Goal: Navigation & Orientation: Find specific page/section

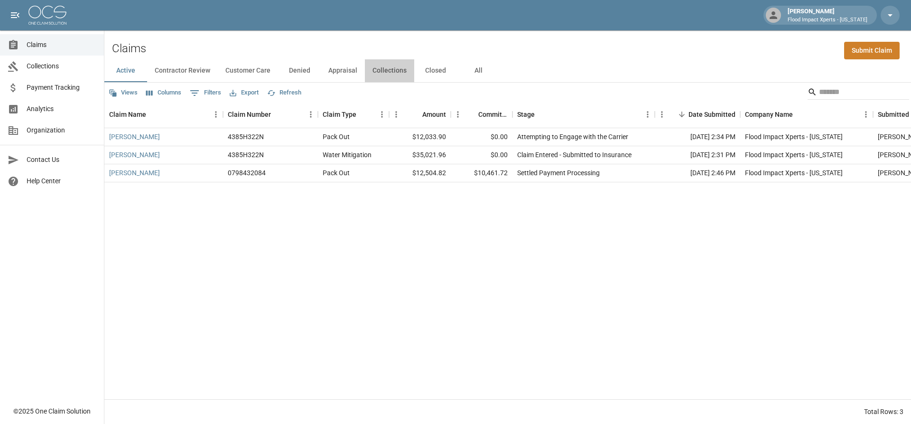
click at [389, 70] on button "Collections" at bounding box center [389, 70] width 49 height 23
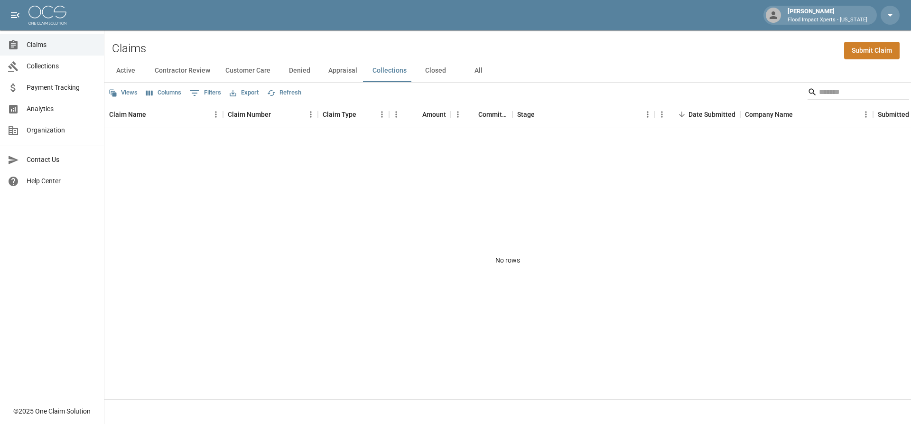
click at [427, 70] on button "Closed" at bounding box center [435, 70] width 43 height 23
click at [473, 73] on button "All" at bounding box center [478, 70] width 43 height 23
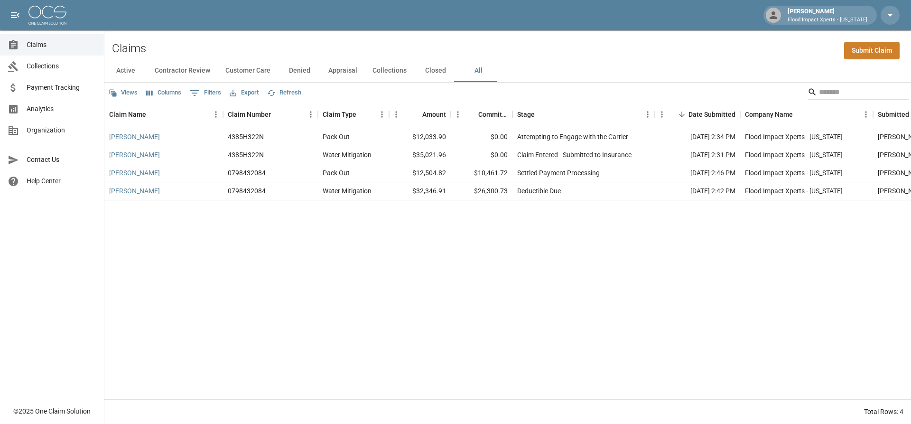
click at [381, 74] on button "Collections" at bounding box center [389, 70] width 49 height 23
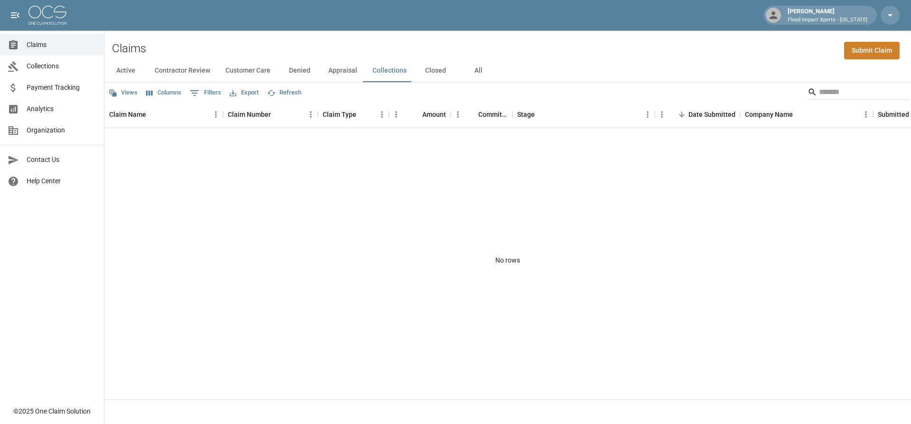
click at [343, 73] on button "Appraisal" at bounding box center [343, 70] width 44 height 23
click at [306, 73] on button "Denied" at bounding box center [299, 70] width 43 height 23
click at [257, 71] on button "Customer Care" at bounding box center [248, 70] width 60 height 23
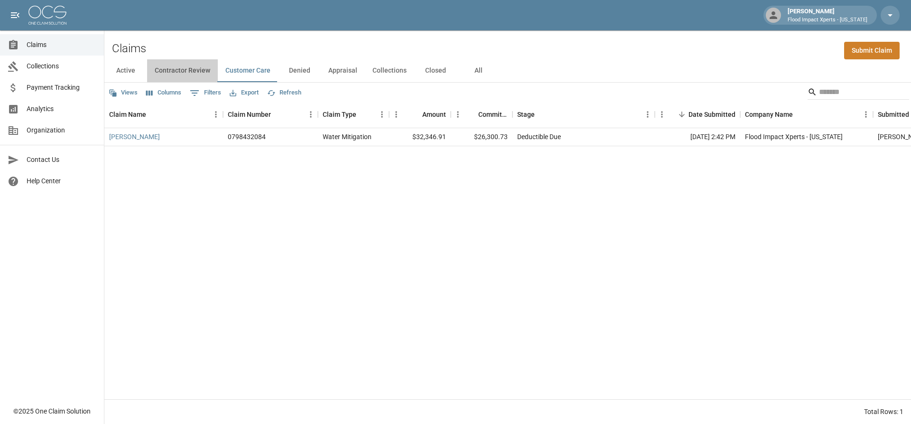
click at [201, 69] on button "Contractor Review" at bounding box center [182, 70] width 71 height 23
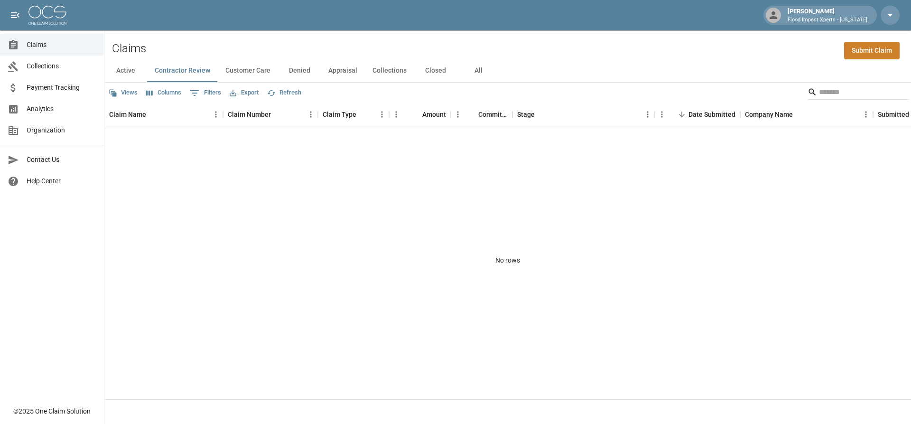
click at [112, 67] on button "Active" at bounding box center [125, 70] width 43 height 23
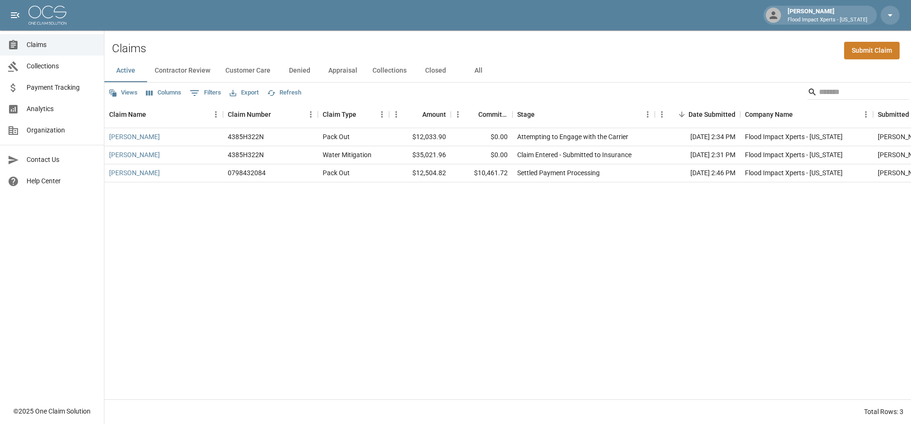
click at [74, 87] on span "Payment Tracking" at bounding box center [62, 88] width 70 height 10
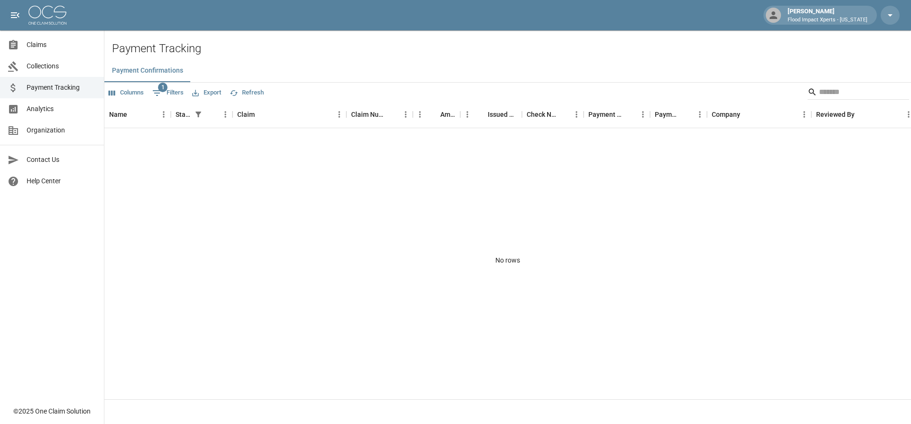
click at [164, 90] on span "1" at bounding box center [162, 87] width 9 height 9
select select "******"
select select "**********"
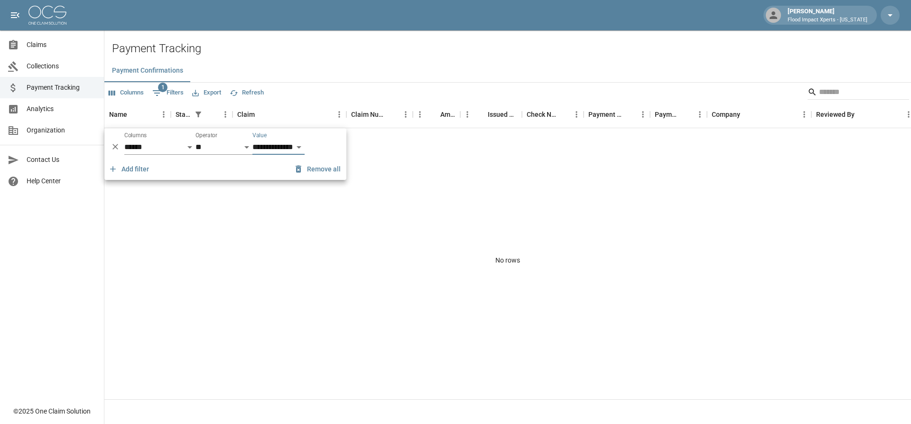
click at [270, 80] on div "Payment Confirmations" at bounding box center [507, 70] width 806 height 23
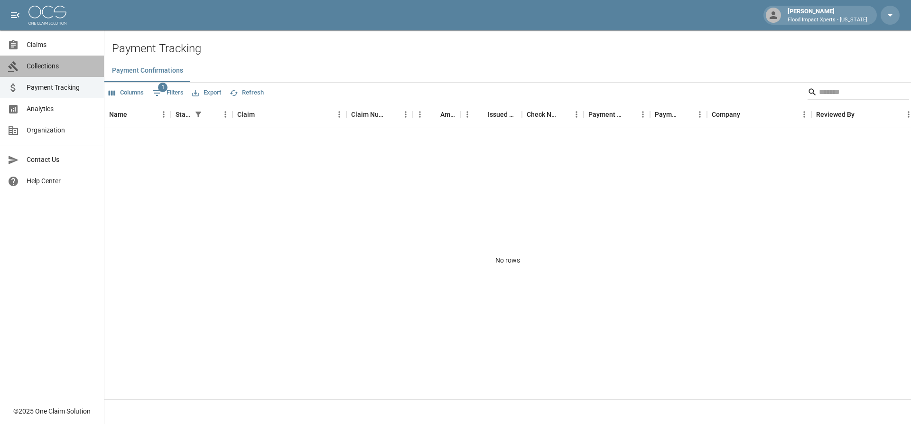
click at [26, 69] on div "Collections" at bounding box center [17, 66] width 19 height 11
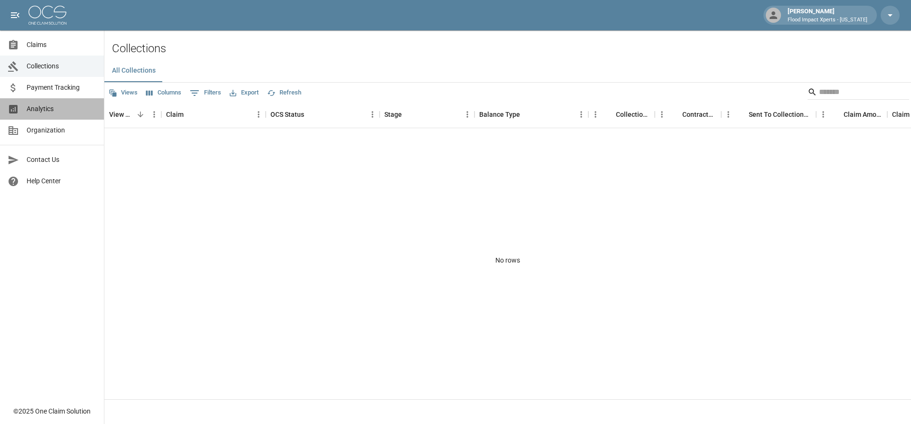
click at [66, 116] on link "Analytics" at bounding box center [52, 108] width 104 height 21
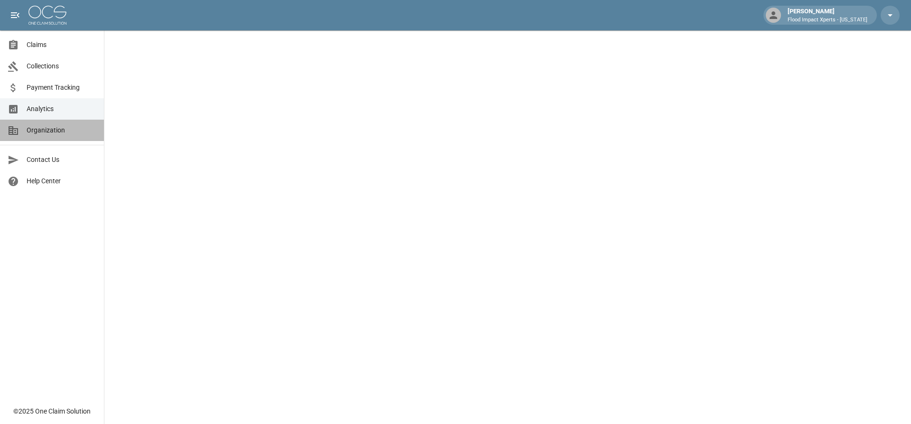
click at [66, 130] on span "Organization" at bounding box center [62, 130] width 70 height 10
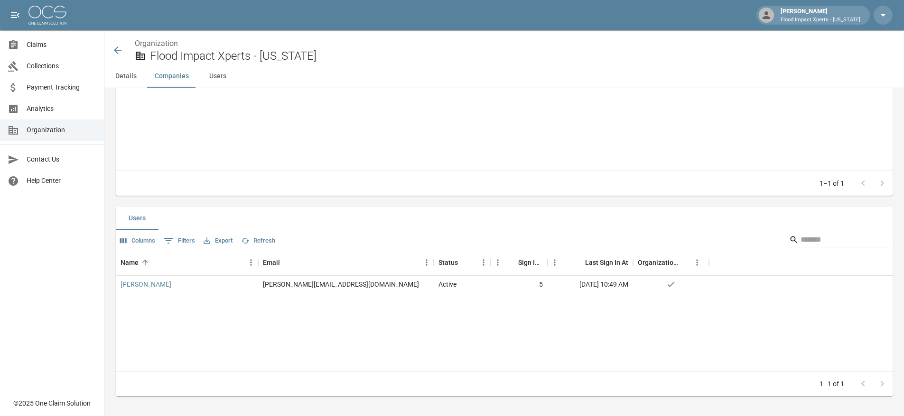
scroll to position [280, 0]
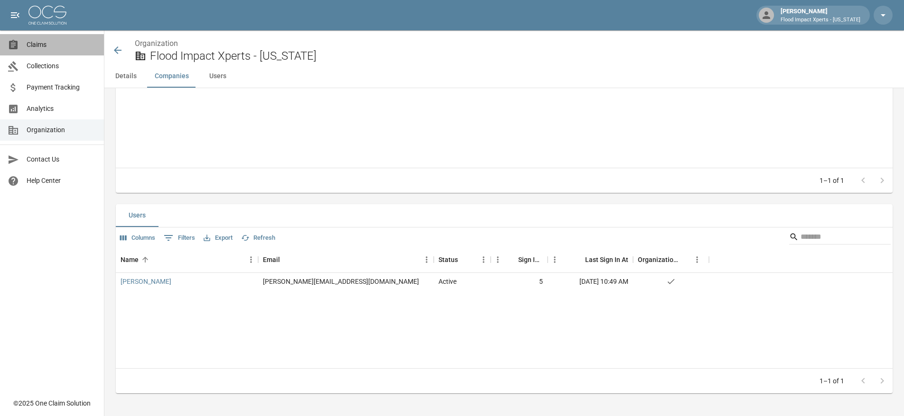
click at [45, 42] on span "Claims" at bounding box center [62, 45] width 70 height 10
